Goal: Task Accomplishment & Management: Use online tool/utility

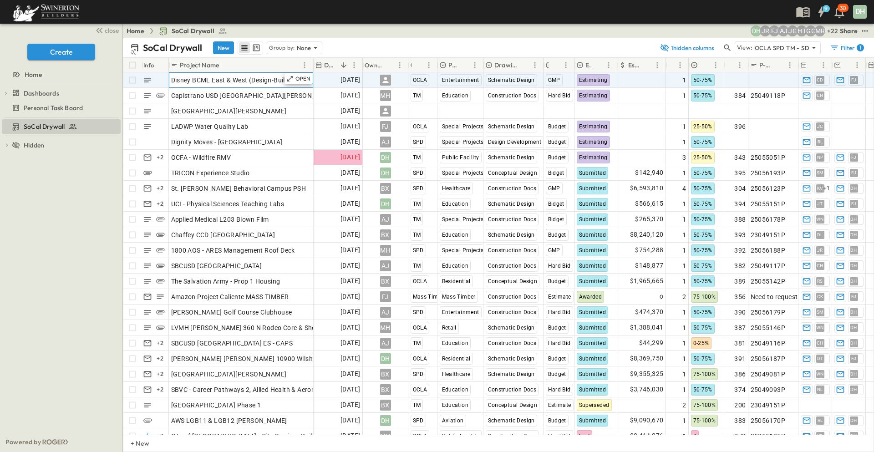
click at [270, 77] on span "Disney BCML East & West (Design-Build Pursuit)" at bounding box center [242, 80] width 143 height 9
click at [341, 76] on span "[DATE]" at bounding box center [351, 80] width 20 height 10
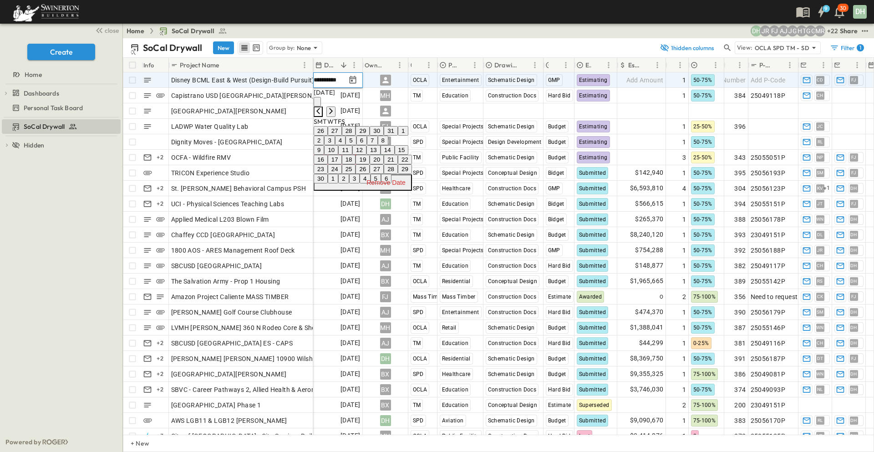
click at [320, 108] on icon "Previous month" at bounding box center [319, 111] width 4 height 6
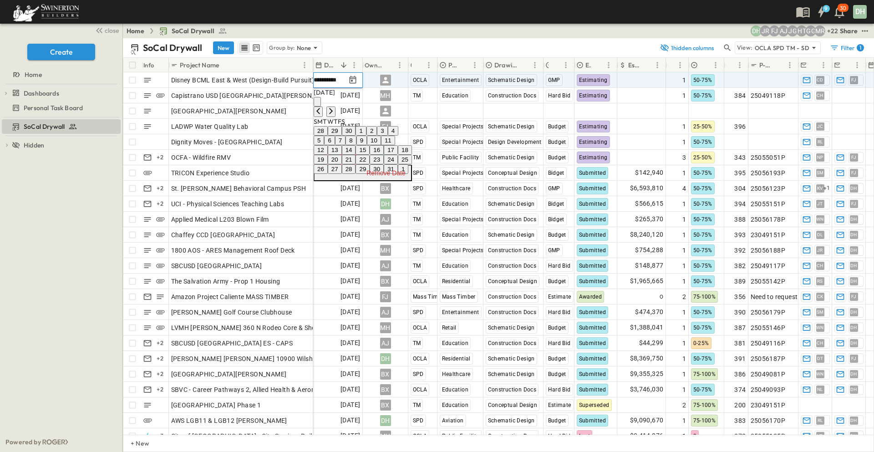
click at [370, 155] on button "15" at bounding box center [363, 150] width 14 height 10
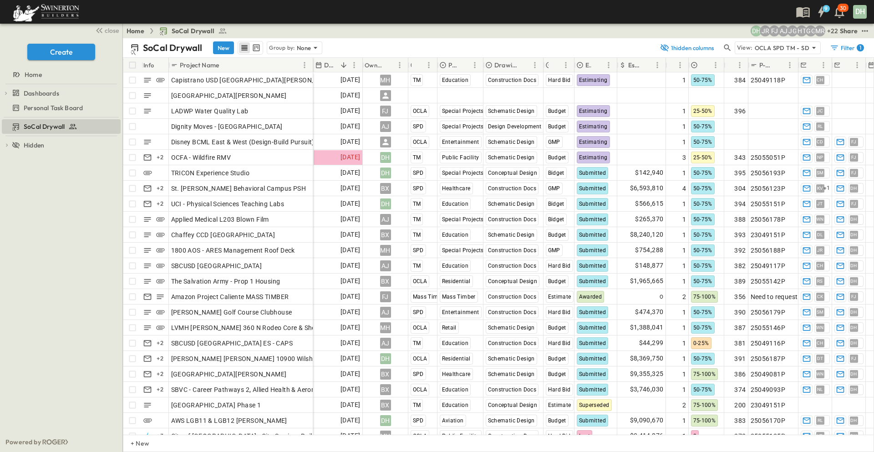
click at [72, 203] on div "SoCal Drywall To pick up a draggable item, press the space bar. While dragging,…" at bounding box center [61, 275] width 123 height 315
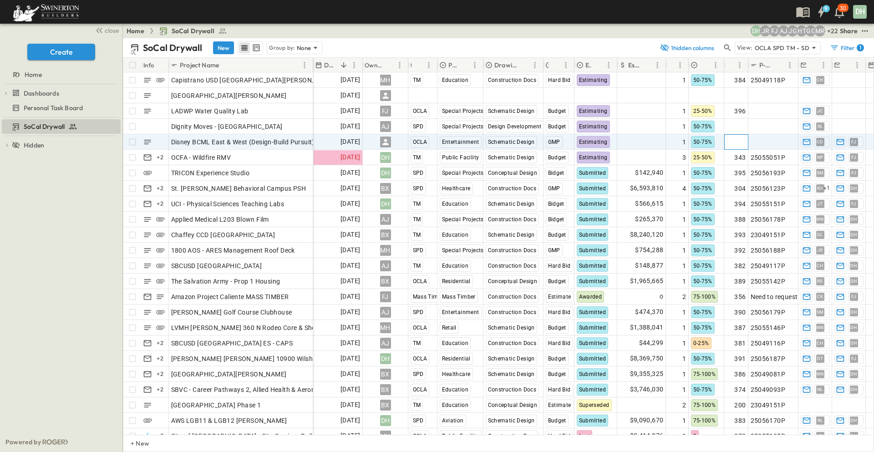
drag, startPoint x: 740, startPoint y: 143, endPoint x: 748, endPoint y: 145, distance: 8.8
click at [740, 143] on span "Add Number" at bounding box center [727, 142] width 37 height 9
type input "***"
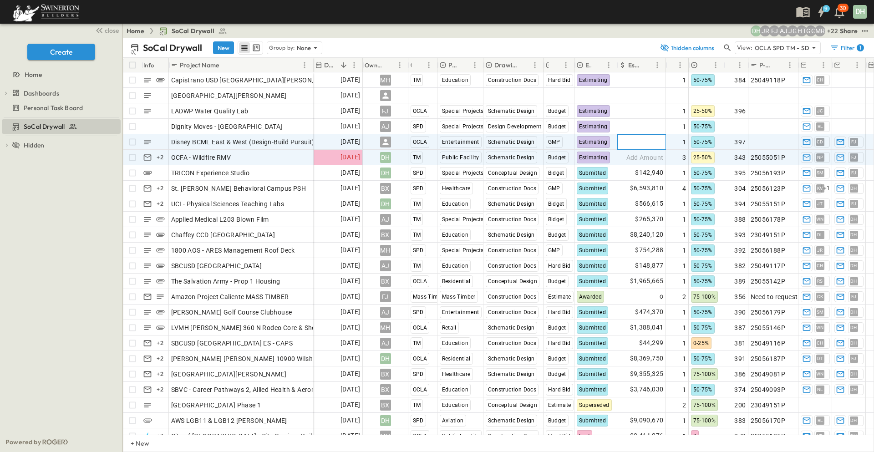
click at [645, 138] on span "Add Amount" at bounding box center [645, 142] width 37 height 9
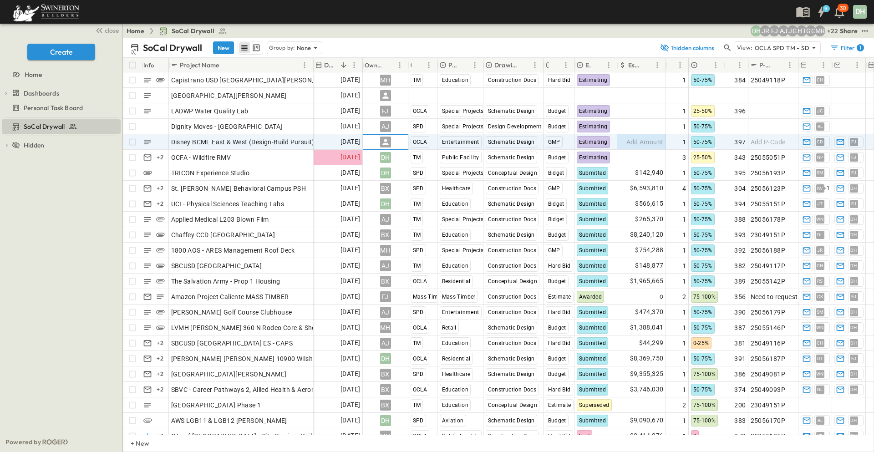
click at [382, 143] on icon at bounding box center [385, 142] width 9 height 9
type input "***"
click at [410, 196] on span "[PERSON_NAME]" at bounding box center [405, 200] width 45 height 9
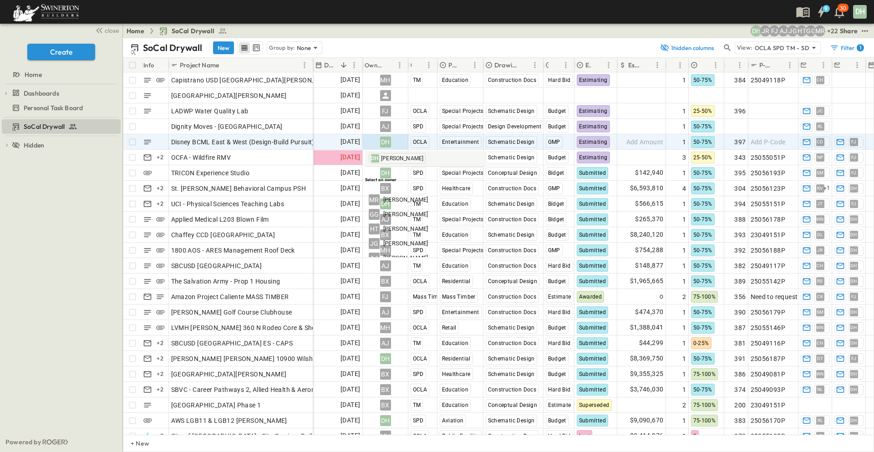
click at [76, 172] on div "SoCal Drywall To pick up a draggable item, press the space bar. While dragging,…" at bounding box center [61, 275] width 123 height 315
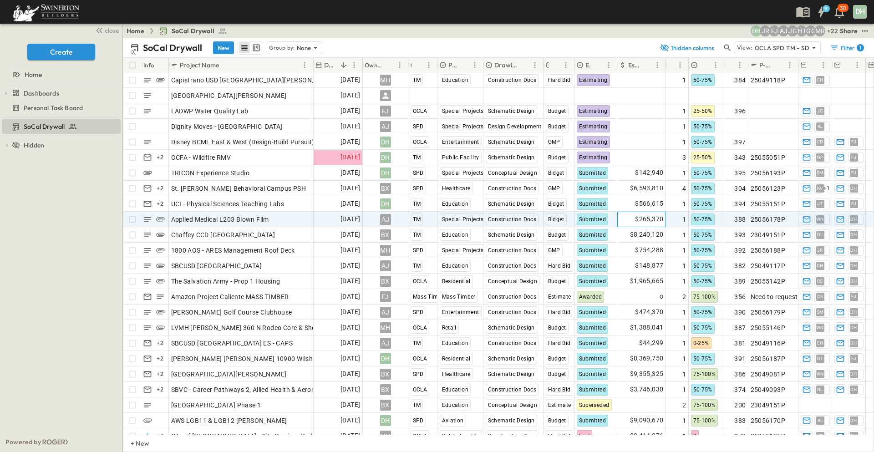
click at [631, 217] on div "$265,370" at bounding box center [642, 219] width 48 height 15
click at [819, 220] on span "WN" at bounding box center [821, 219] width 8 height 0
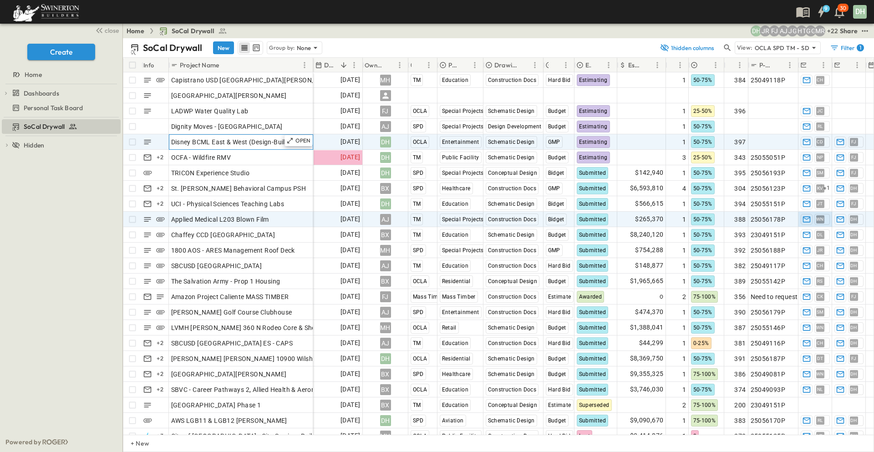
click at [269, 142] on span "Disney BCML East & West (Design-Build Pursuit)" at bounding box center [242, 142] width 143 height 9
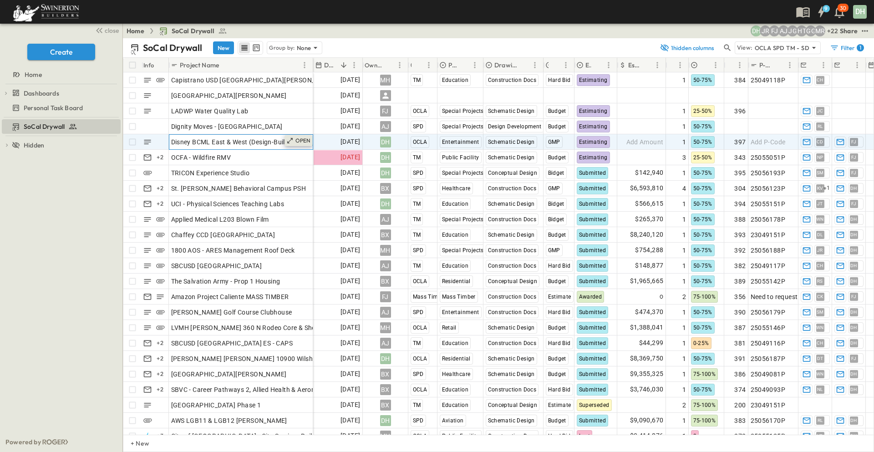
drag, startPoint x: 288, startPoint y: 142, endPoint x: 305, endPoint y: 141, distance: 16.4
click at [291, 142] on icon at bounding box center [289, 140] width 7 height 7
